Goal: Navigation & Orientation: Find specific page/section

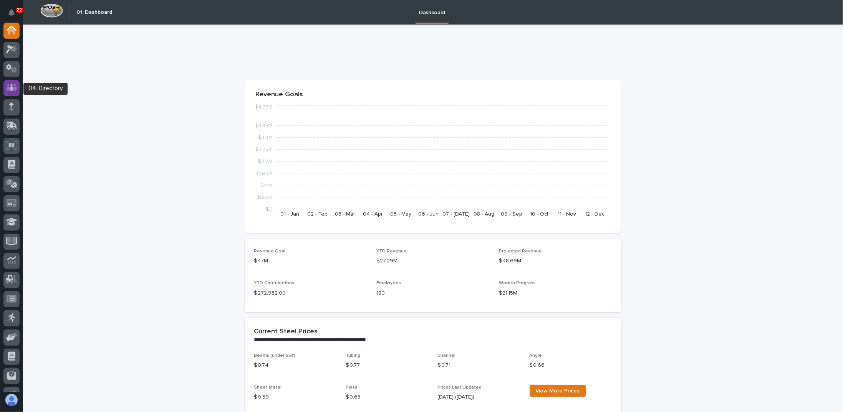
click at [11, 84] on icon at bounding box center [11, 88] width 5 height 8
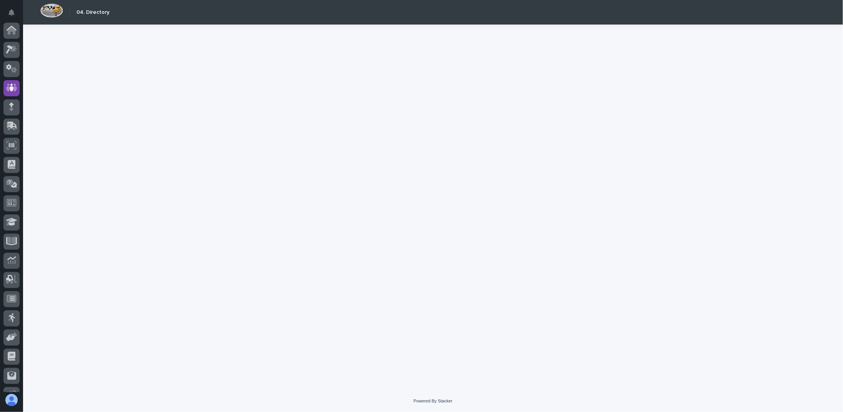
scroll to position [52, 0]
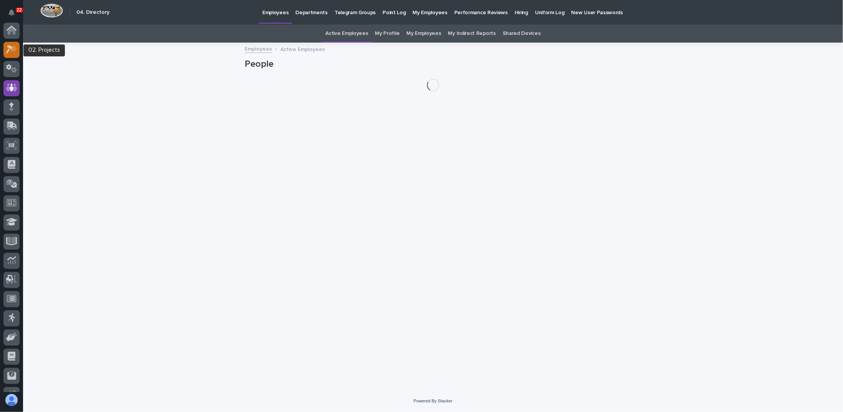
click at [14, 50] on icon at bounding box center [13, 49] width 7 height 8
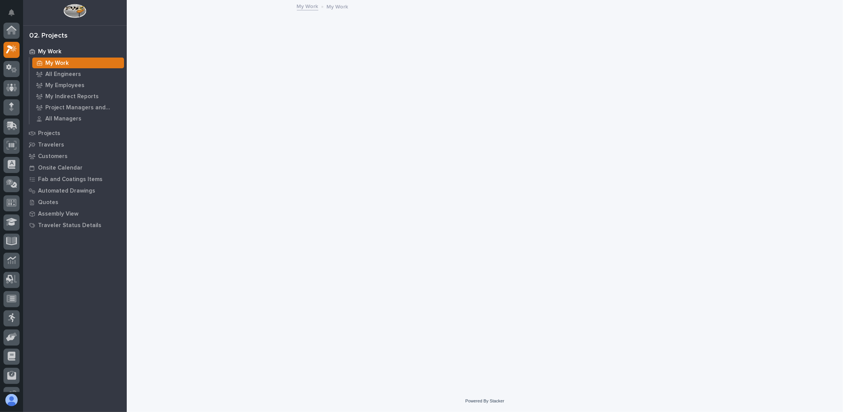
scroll to position [19, 0]
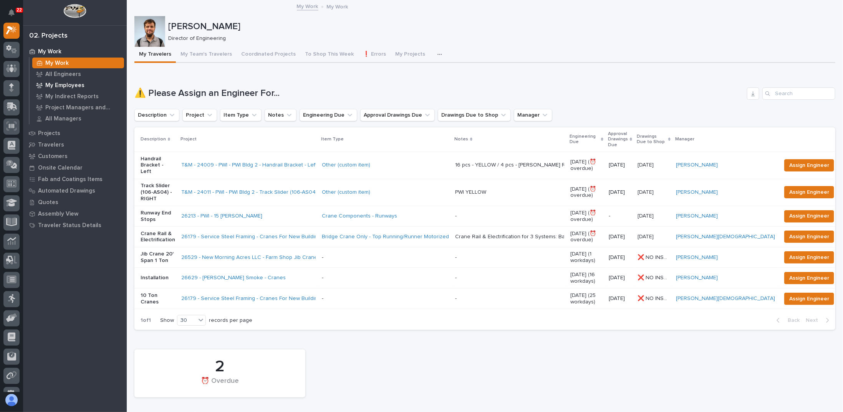
click at [73, 86] on p "My Employees" at bounding box center [64, 85] width 39 height 7
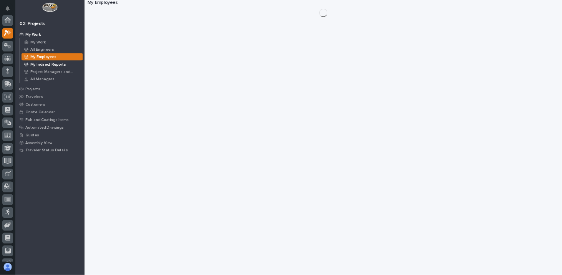
scroll to position [19, 0]
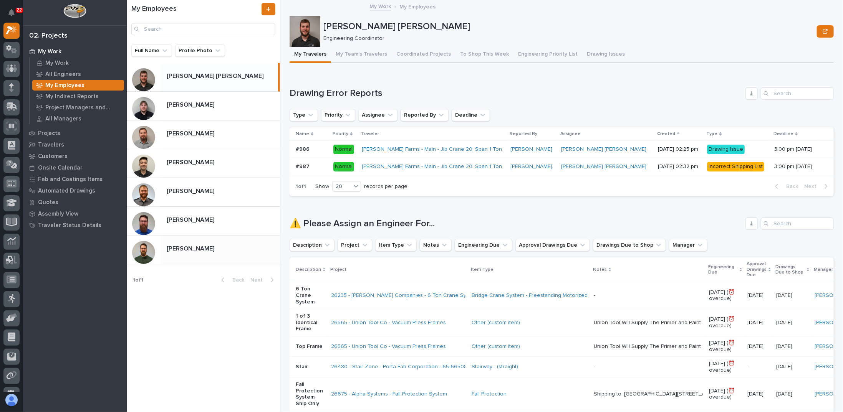
click at [149, 254] on div at bounding box center [143, 252] width 23 height 23
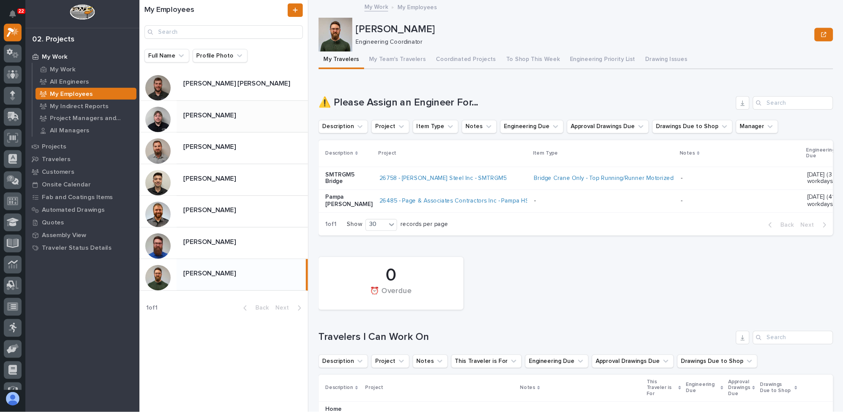
scroll to position [19, 0]
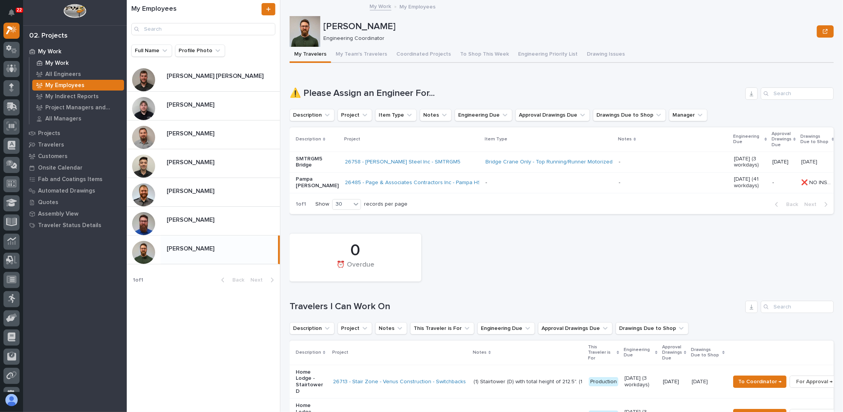
click at [51, 63] on p "My Work" at bounding box center [56, 63] width 23 height 7
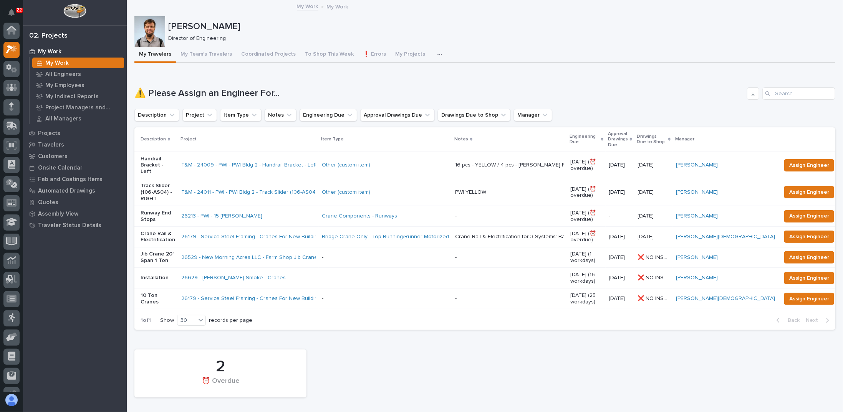
scroll to position [19, 0]
click at [312, 52] on button "To Shop This Week" at bounding box center [329, 55] width 58 height 16
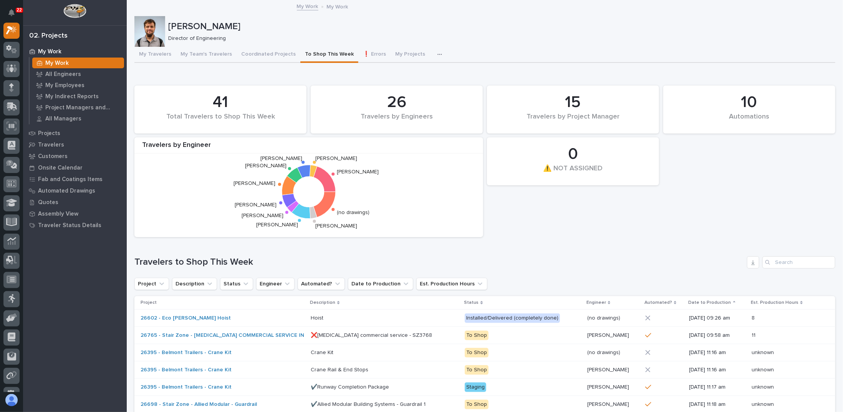
click at [531, 224] on div "10 Automations 41 Total Travelers to Shop This Week 0 ⚠️ NOT ASSIGNED 26 Travel…" at bounding box center [485, 161] width 708 height 159
